Goal: Information Seeking & Learning: Learn about a topic

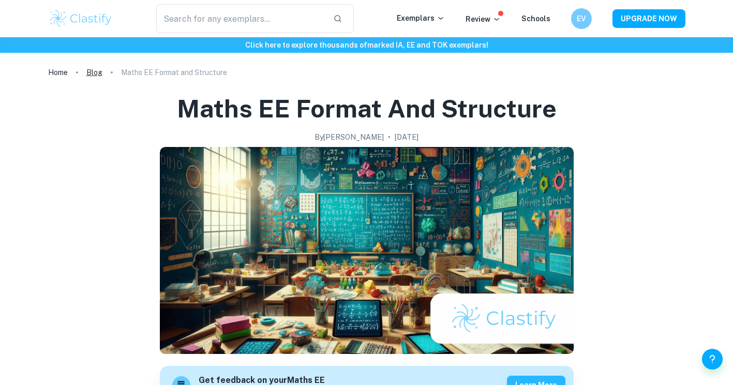
click at [94, 73] on link "Blog" at bounding box center [94, 72] width 16 height 14
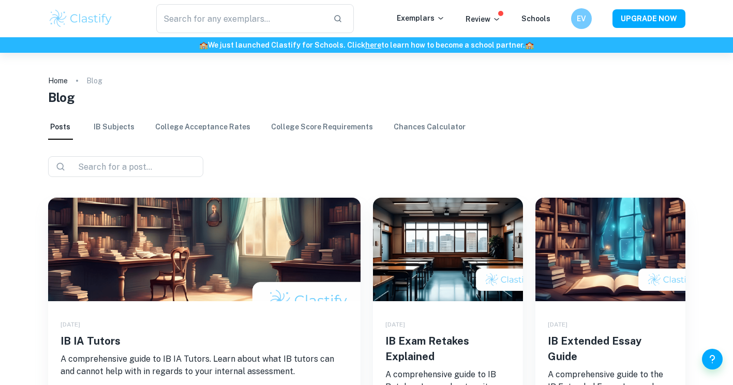
click at [124, 129] on link "IB Subjects" at bounding box center [114, 127] width 41 height 25
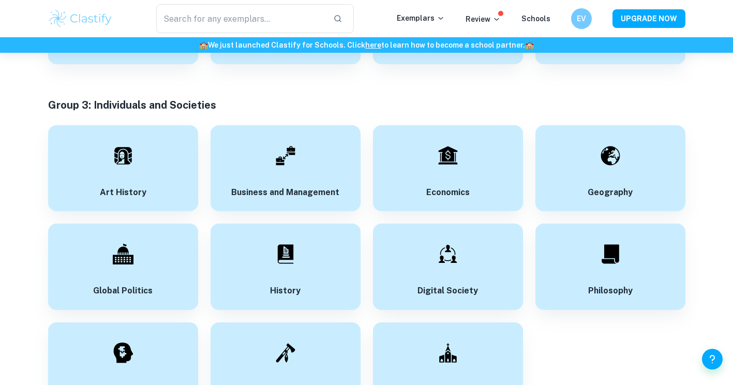
scroll to position [1293, 0]
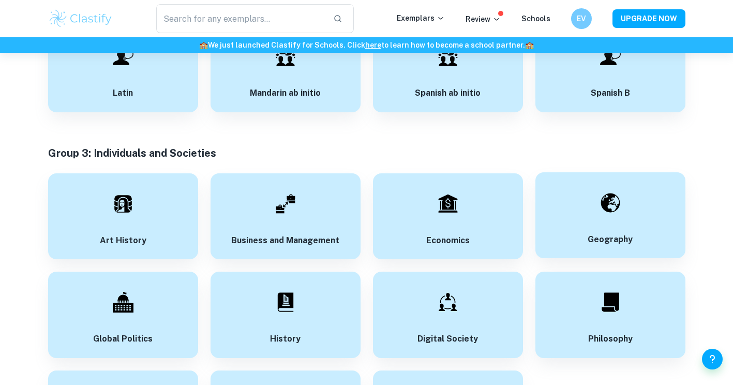
click at [642, 222] on div "Geography" at bounding box center [610, 215] width 150 height 86
click at [625, 220] on div "Geography" at bounding box center [610, 215] width 150 height 86
click at [625, 202] on div at bounding box center [610, 203] width 36 height 36
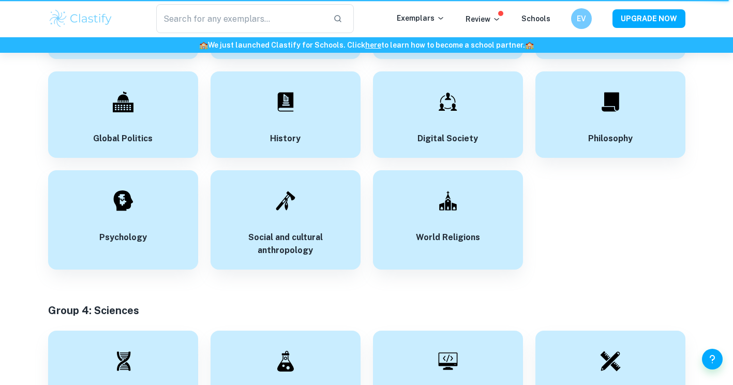
scroll to position [1448, 0]
